Goal: Transaction & Acquisition: Download file/media

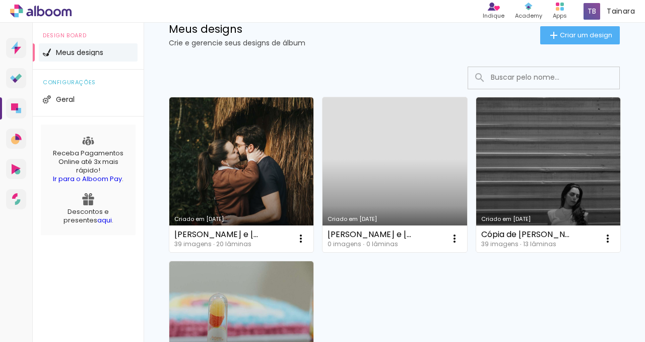
scroll to position [90, 0]
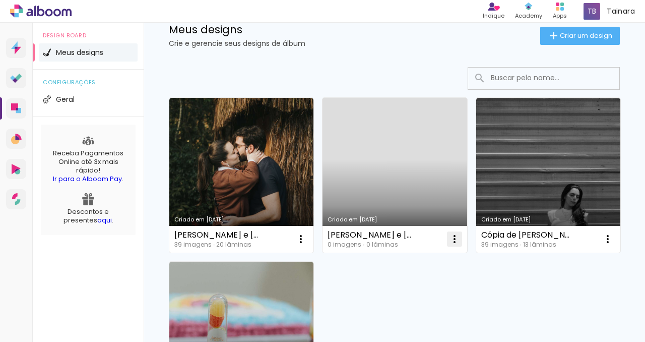
click at [454, 236] on iron-icon at bounding box center [454, 239] width 12 height 12
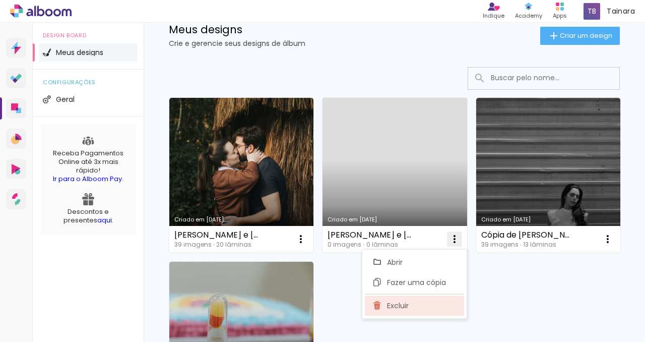
click at [412, 301] on paper-item "Excluir" at bounding box center [414, 305] width 99 height 20
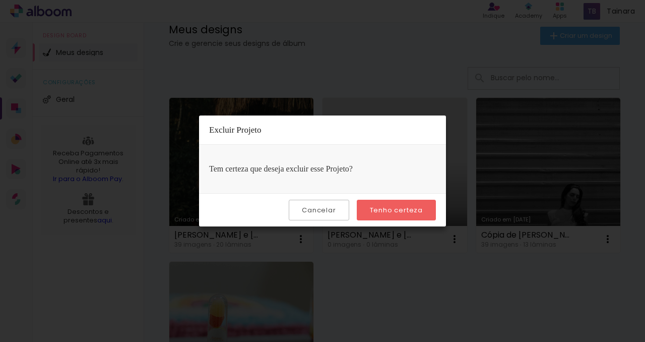
click at [0, 0] on slot "Tenho certeza" at bounding box center [0, 0] width 0 height 0
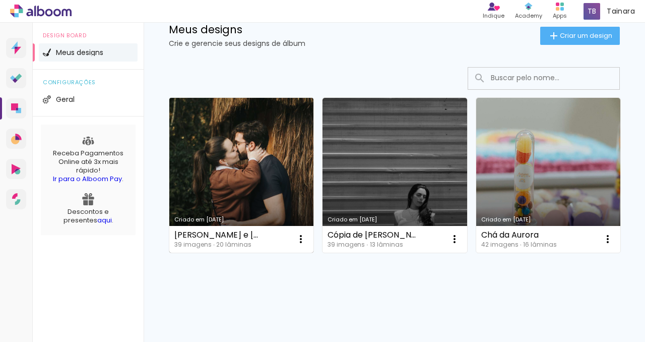
click at [293, 191] on link "Criado em [DATE]" at bounding box center [241, 175] width 144 height 155
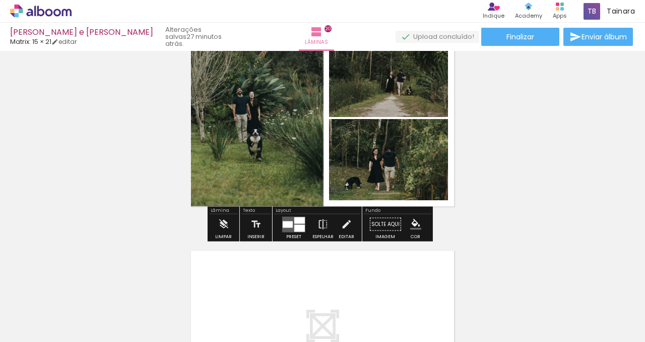
scroll to position [4212, 0]
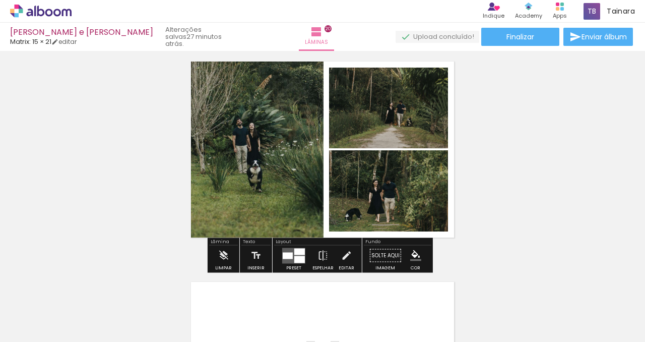
click at [276, 163] on quentale-photo at bounding box center [253, 151] width 140 height 187
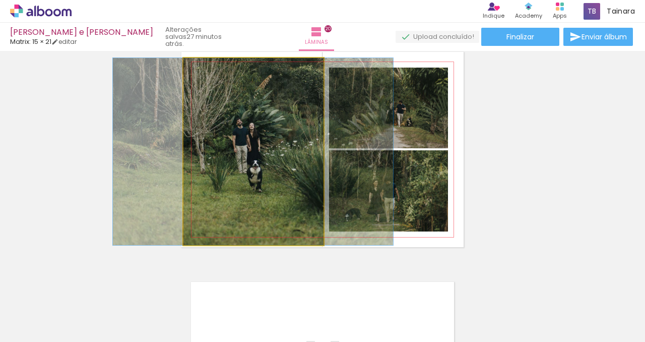
click at [272, 172] on quentale-photo at bounding box center [253, 151] width 140 height 187
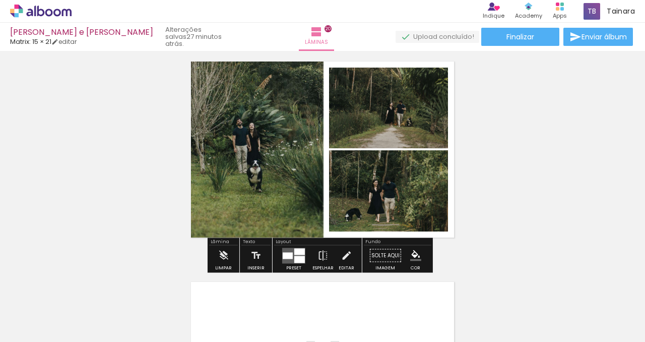
click at [272, 172] on quentale-photo at bounding box center [253, 151] width 140 height 187
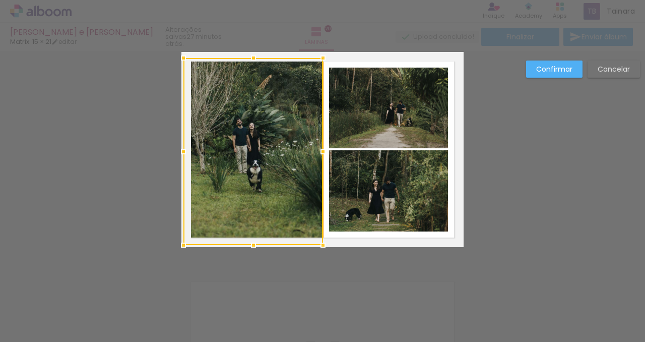
click at [272, 172] on div at bounding box center [253, 151] width 140 height 187
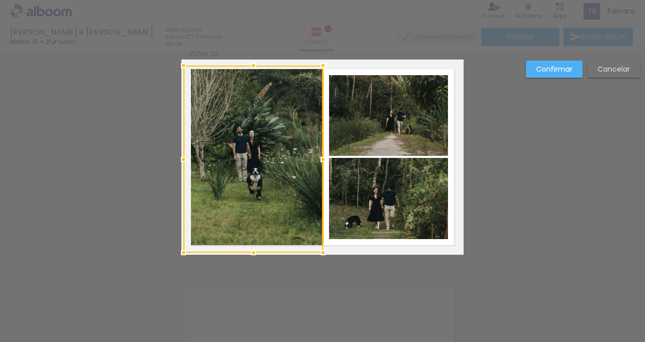
click at [272, 172] on div at bounding box center [253, 158] width 140 height 187
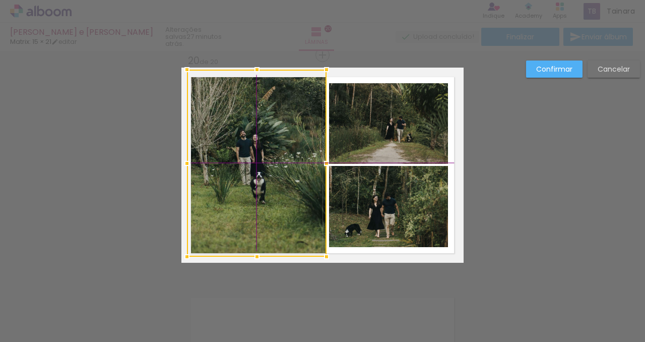
click at [273, 175] on div at bounding box center [257, 163] width 140 height 187
click at [0, 0] on div "Confirmar Cancelar" at bounding box center [0, 0] width 0 height 0
click at [0, 0] on paper-button "Confirmar" at bounding box center [0, 0] width 0 height 0
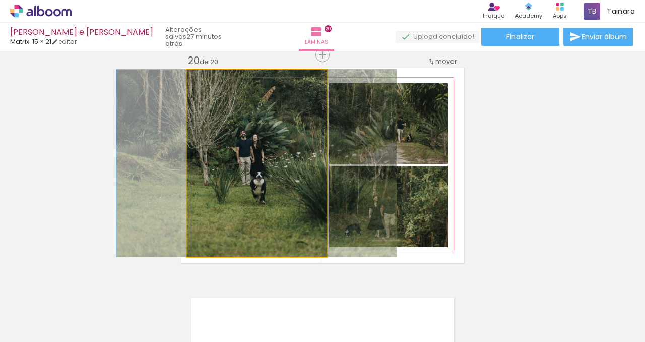
click at [277, 211] on quentale-photo at bounding box center [257, 163] width 140 height 187
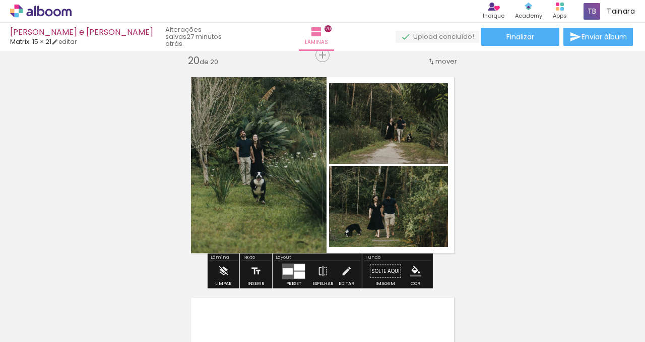
click at [209, 58] on div "20 de 20" at bounding box center [203, 61] width 30 height 10
click at [273, 100] on quentale-photo at bounding box center [257, 163] width 140 height 187
click at [526, 35] on span "Finalizar" at bounding box center [520, 36] width 28 height 7
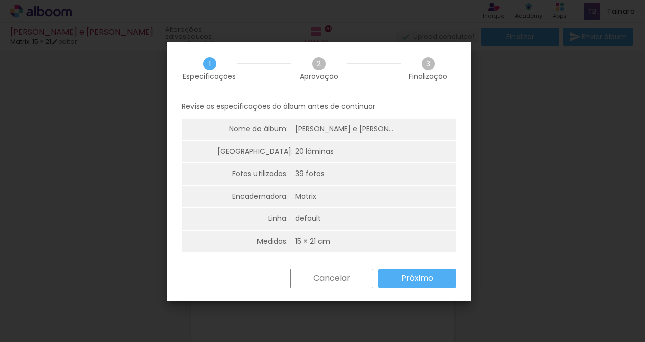
click at [0, 0] on slot "Próximo" at bounding box center [0, 0] width 0 height 0
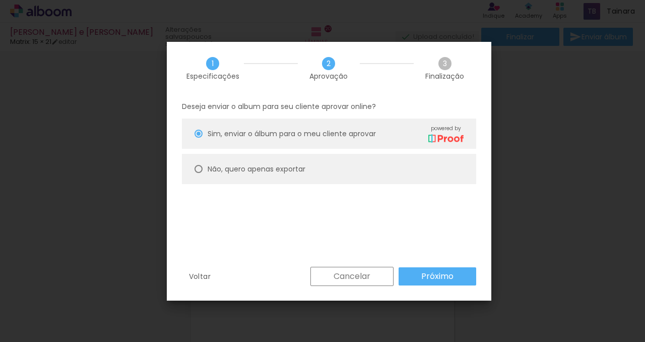
click at [196, 163] on paper-radio-button "Não, quero apenas exportar" at bounding box center [329, 169] width 294 height 30
type paper-radio-button "on"
click at [411, 275] on paper-button "Próximo" at bounding box center [438, 276] width 78 height 18
type input "Alta, 300 DPI"
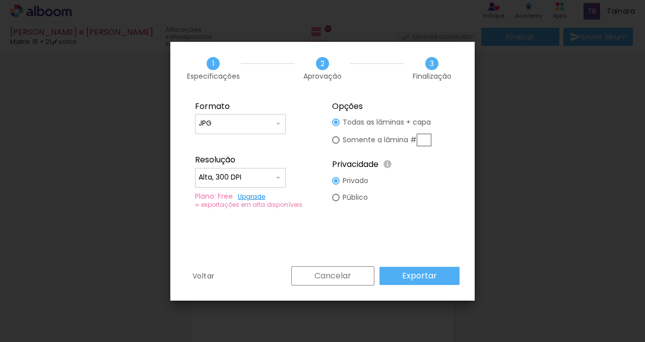
click at [0, 0] on slot "Somente a lâmina #" at bounding box center [0, 0] width 0 height 0
type paper-radio-button "on"
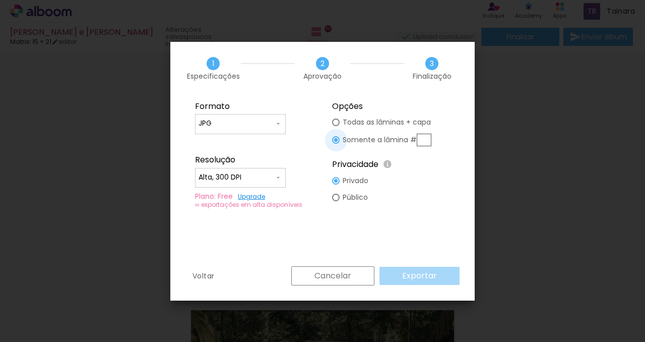
click at [337, 284] on paper-button "Cancelar" at bounding box center [332, 275] width 83 height 19
click at [345, 276] on iron-overlay-backdrop at bounding box center [322, 171] width 645 height 342
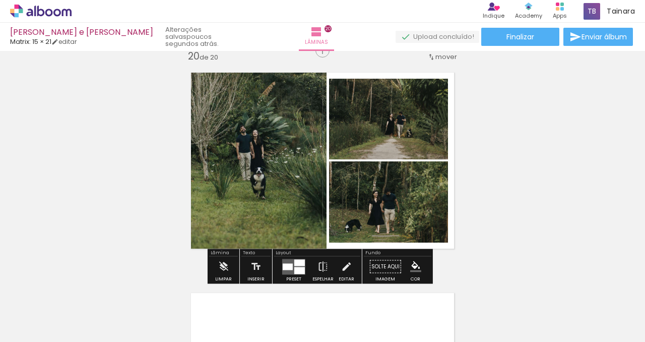
scroll to position [4196, 0]
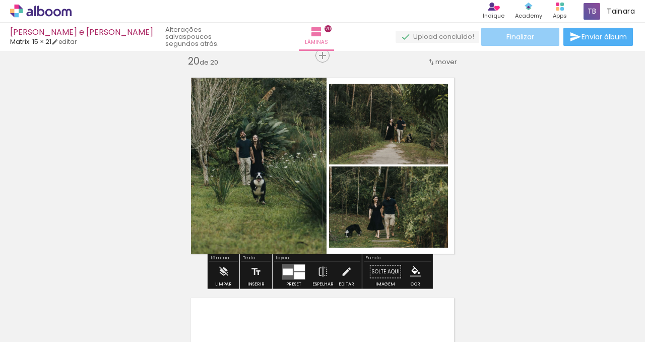
click at [525, 43] on paper-button "Finalizar" at bounding box center [520, 37] width 78 height 18
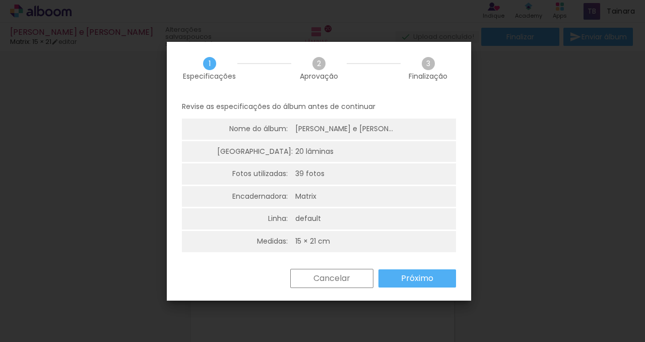
click at [400, 273] on paper-button "Próximo" at bounding box center [417, 278] width 78 height 18
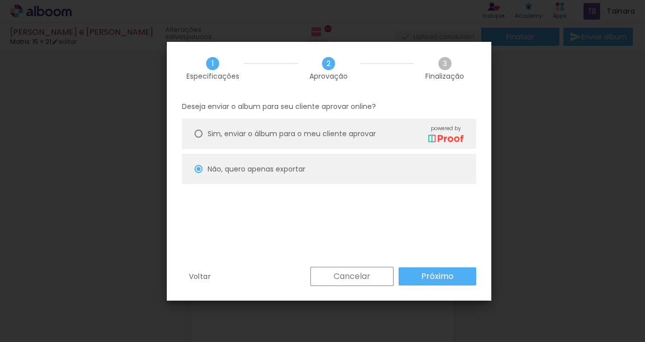
click at [418, 275] on paper-button "Próximo" at bounding box center [438, 276] width 78 height 18
type input "Alta, 300 DPI"
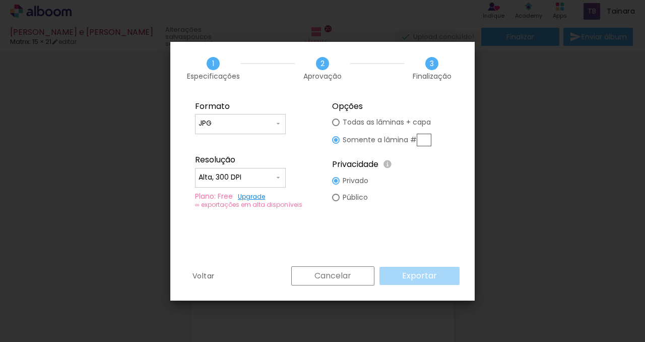
click at [422, 137] on input "text" at bounding box center [424, 140] width 15 height 13
type paper-radio-button "on"
type input "20"
click at [437, 282] on paper-button "Exportar" at bounding box center [419, 276] width 80 height 18
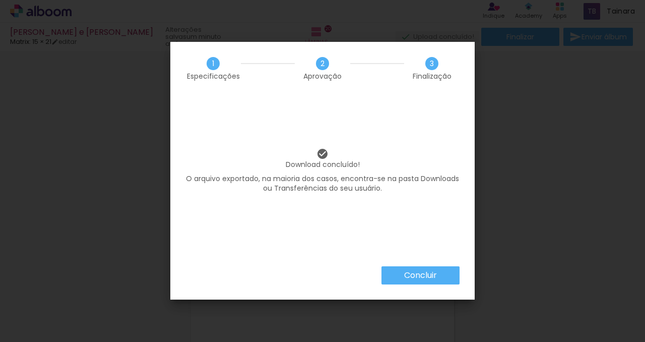
click at [394, 268] on paper-button "Concluir" at bounding box center [420, 275] width 78 height 18
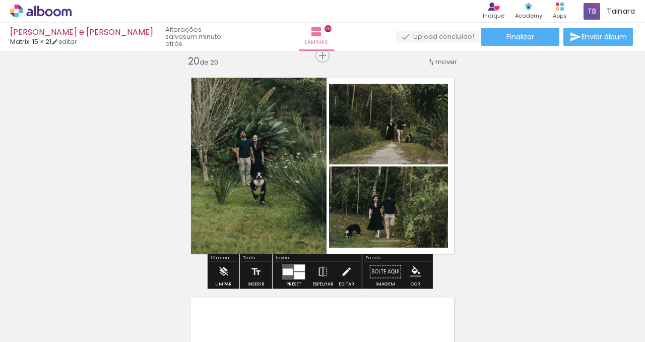
click at [238, 243] on quentale-photo at bounding box center [257, 163] width 140 height 187
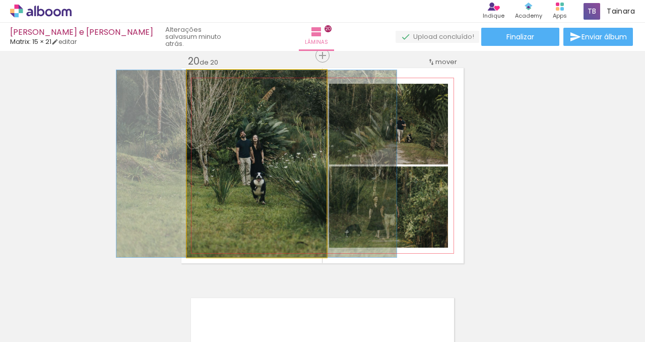
click at [238, 243] on quentale-photo at bounding box center [257, 163] width 140 height 187
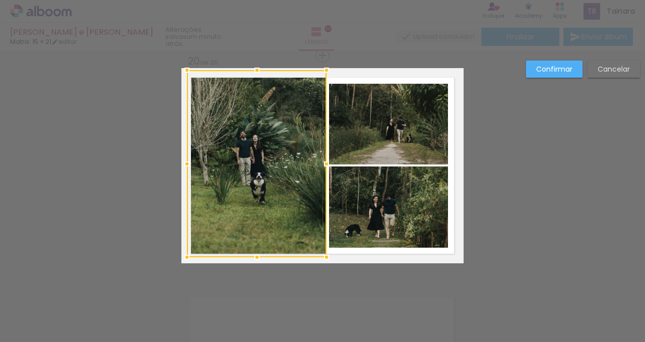
scroll to position [4196, 0]
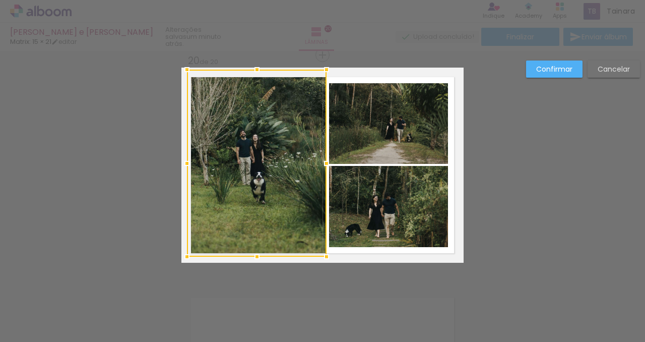
click at [541, 74] on paper-button "Confirmar" at bounding box center [554, 68] width 56 height 17
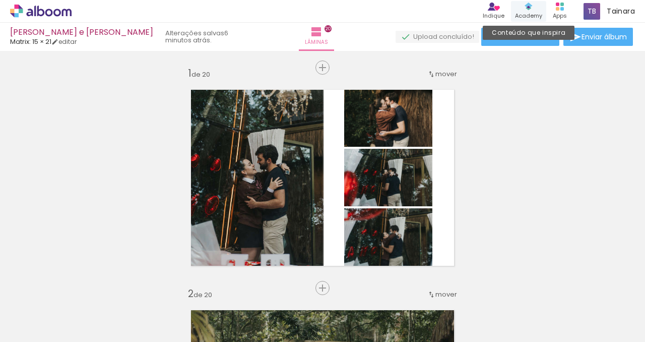
scroll to position [4153, 0]
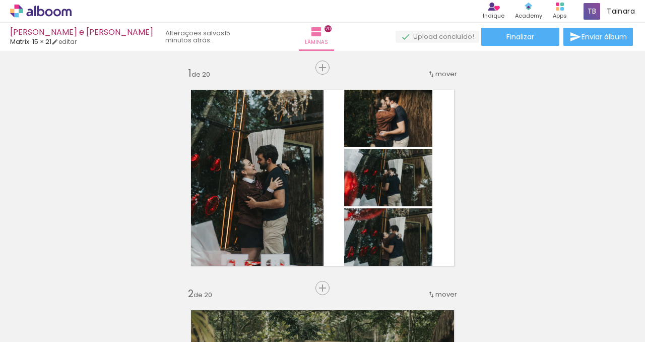
scroll to position [4153, 0]
